Goal: Find specific page/section: Find specific page/section

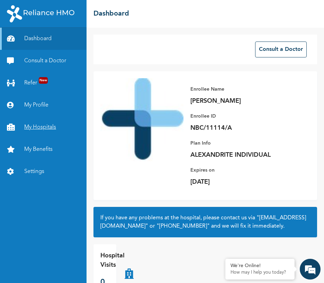
click at [42, 129] on link "My Hospitals" at bounding box center [43, 127] width 86 height 22
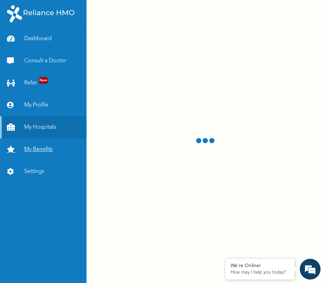
click at [36, 150] on link "My Benefits" at bounding box center [43, 149] width 86 height 22
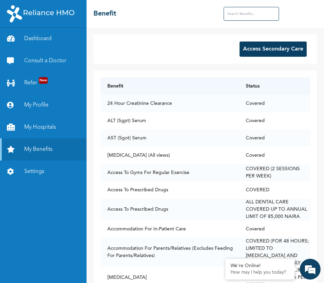
click at [272, 53] on button "Access Secondary Care" at bounding box center [272, 49] width 67 height 15
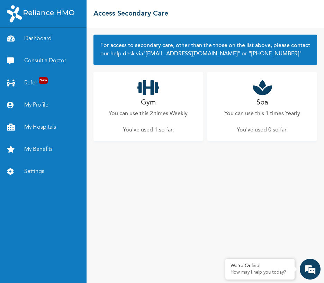
click at [260, 92] on icon at bounding box center [262, 87] width 19 height 17
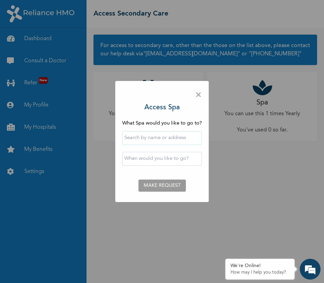
click at [180, 143] on input "text" at bounding box center [162, 138] width 80 height 14
type input "M Pearl Beauty Spa"
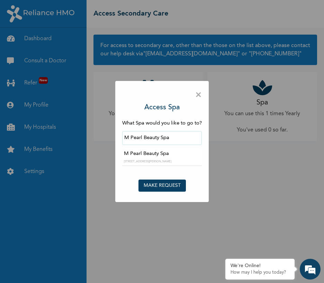
click at [177, 140] on input "M Pearl Beauty Spa" at bounding box center [162, 138] width 80 height 14
click at [197, 97] on span "×" at bounding box center [198, 95] width 7 height 15
